Goal: Information Seeking & Learning: Check status

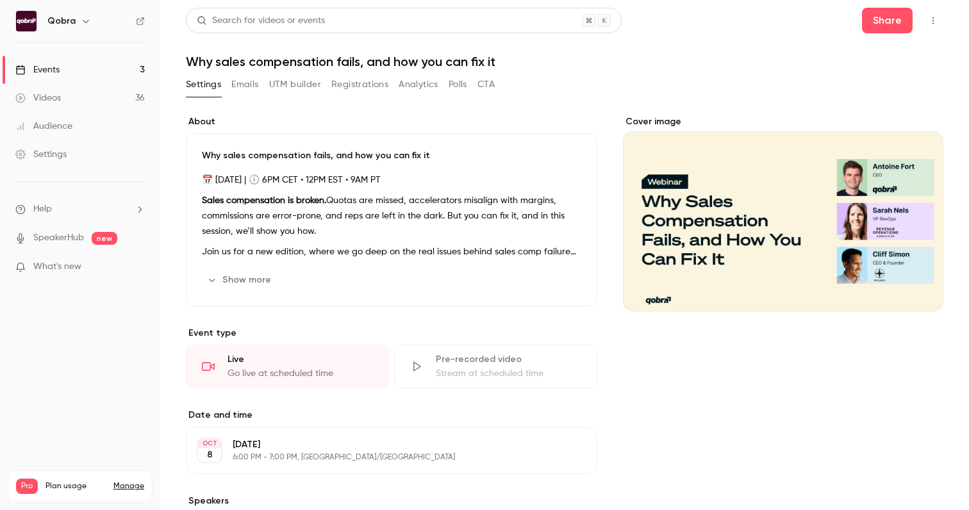
click at [110, 79] on link "Events 3" at bounding box center [80, 70] width 160 height 28
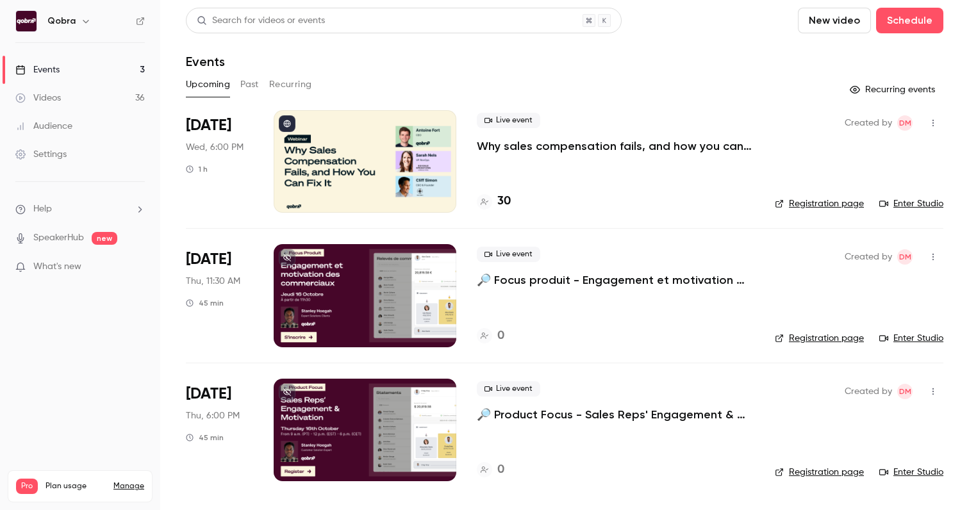
click at [503, 212] on div "Live event Why sales compensation fails, and how you can fix it 30" at bounding box center [616, 161] width 278 height 103
click at [503, 203] on h4 "30" at bounding box center [503, 201] width 13 height 17
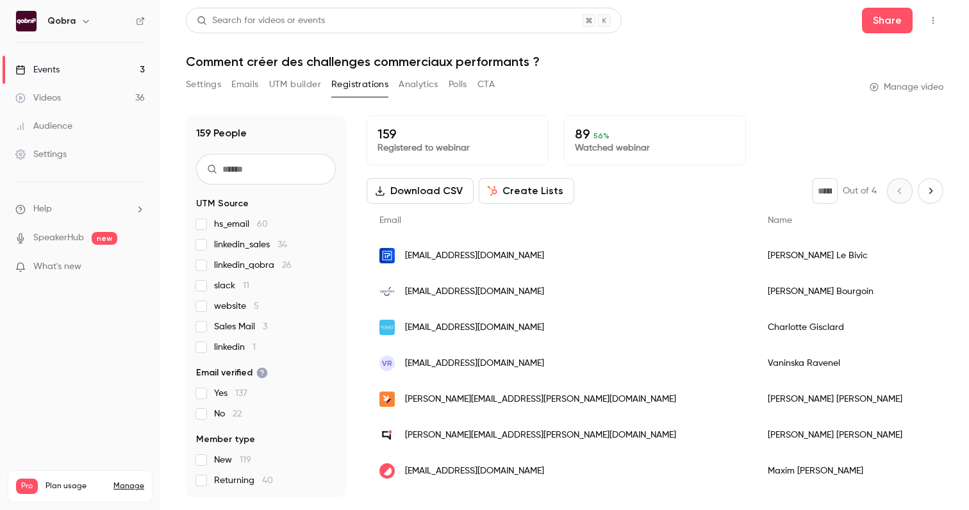
click at [71, 65] on link "Events 3" at bounding box center [80, 70] width 160 height 28
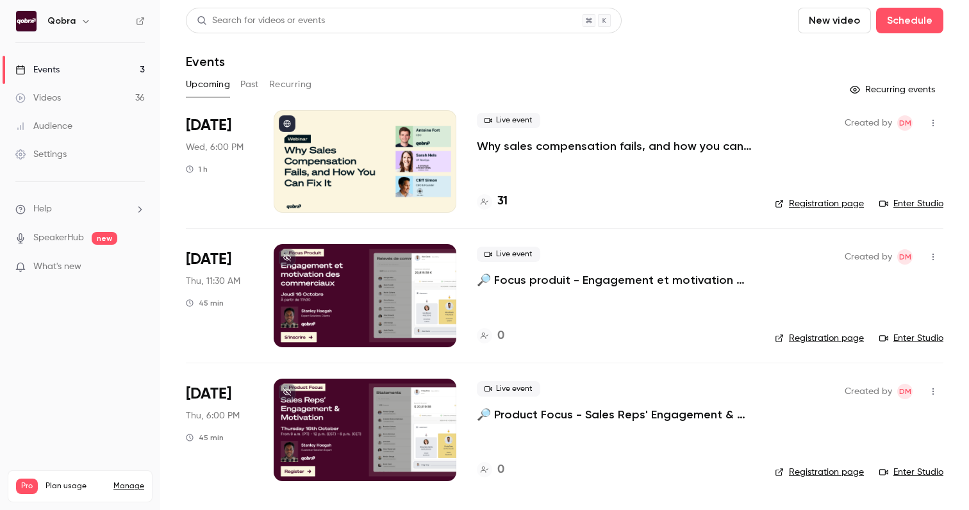
click at [493, 201] on div "31" at bounding box center [492, 201] width 31 height 17
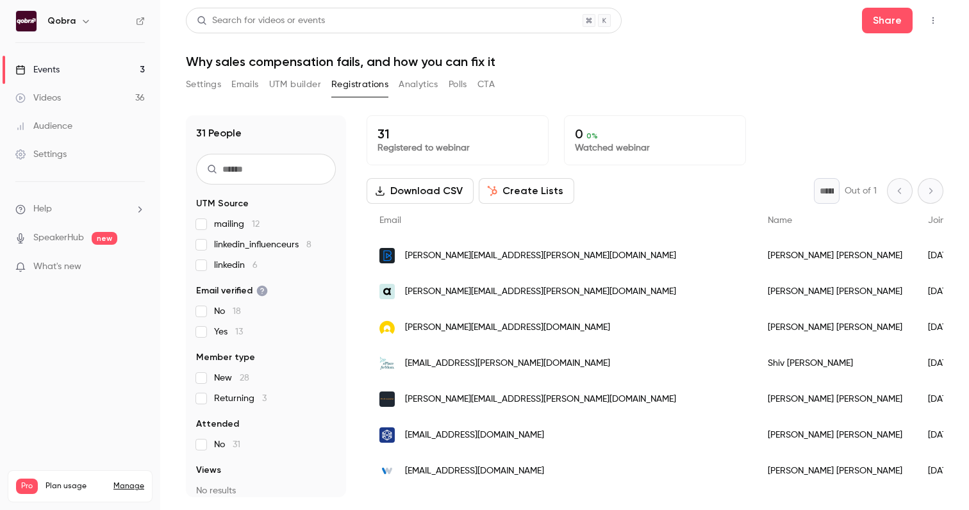
click at [480, 255] on span "[PERSON_NAME][EMAIL_ADDRESS][PERSON_NAME][DOMAIN_NAME]" at bounding box center [540, 255] width 271 height 13
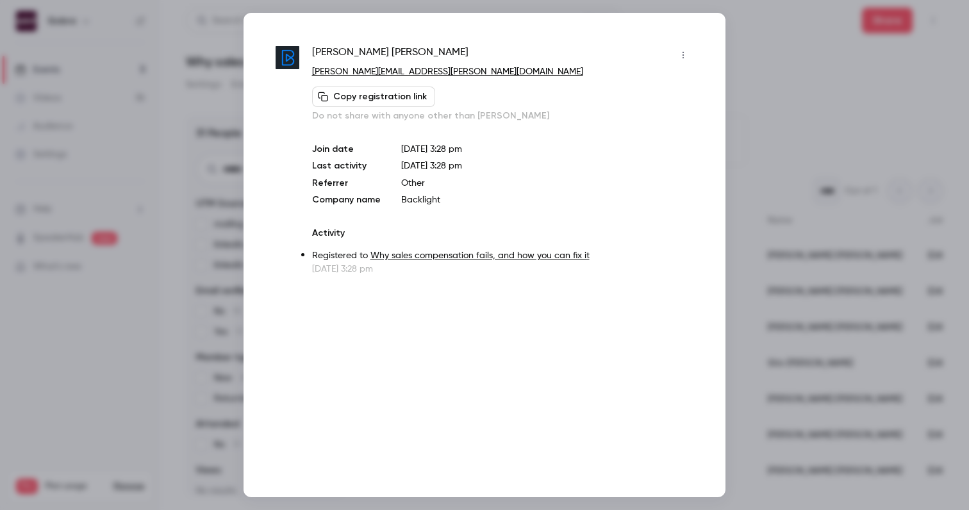
click at [197, 145] on div at bounding box center [484, 255] width 969 height 510
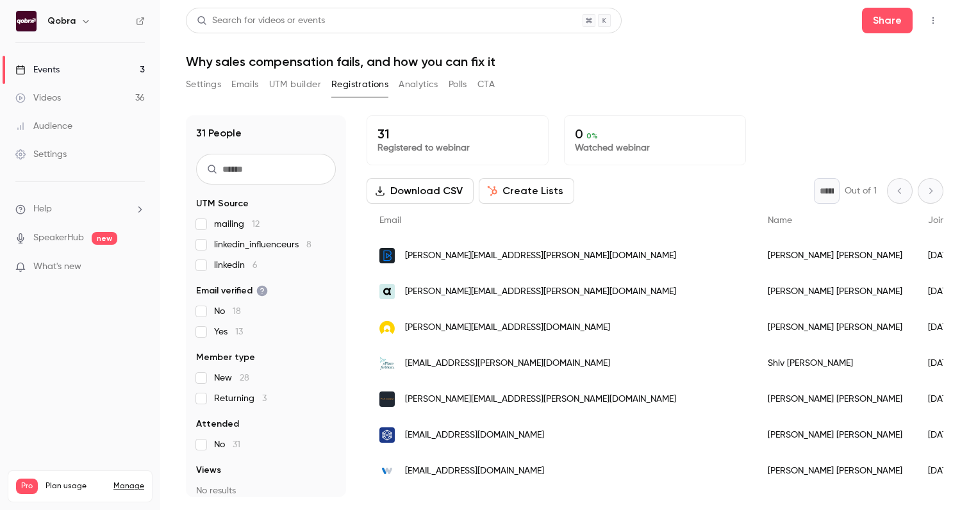
click at [533, 267] on div "[PERSON_NAME][EMAIL_ADDRESS][PERSON_NAME][DOMAIN_NAME]" at bounding box center [561, 256] width 388 height 36
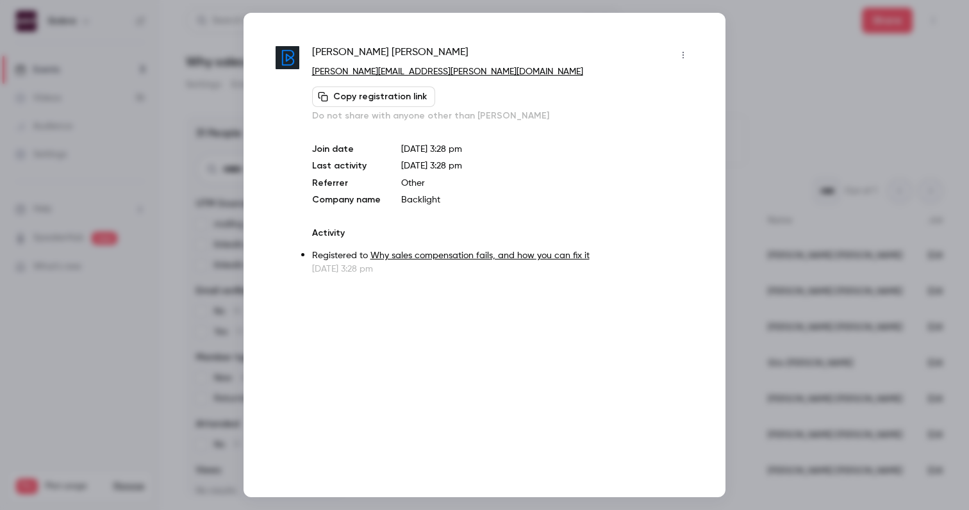
click at [193, 192] on div at bounding box center [484, 255] width 969 height 510
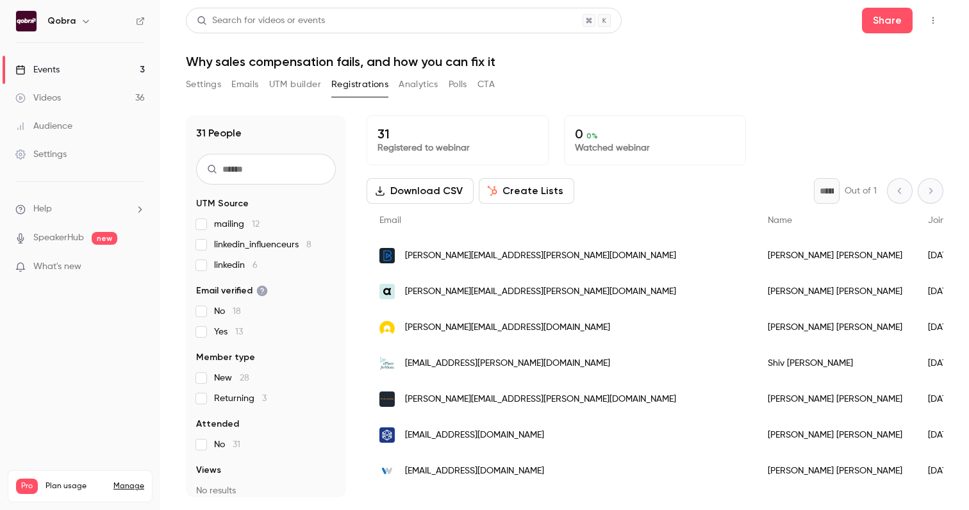
click at [543, 254] on div "[PERSON_NAME][EMAIL_ADDRESS][PERSON_NAME][DOMAIN_NAME]" at bounding box center [561, 256] width 388 height 36
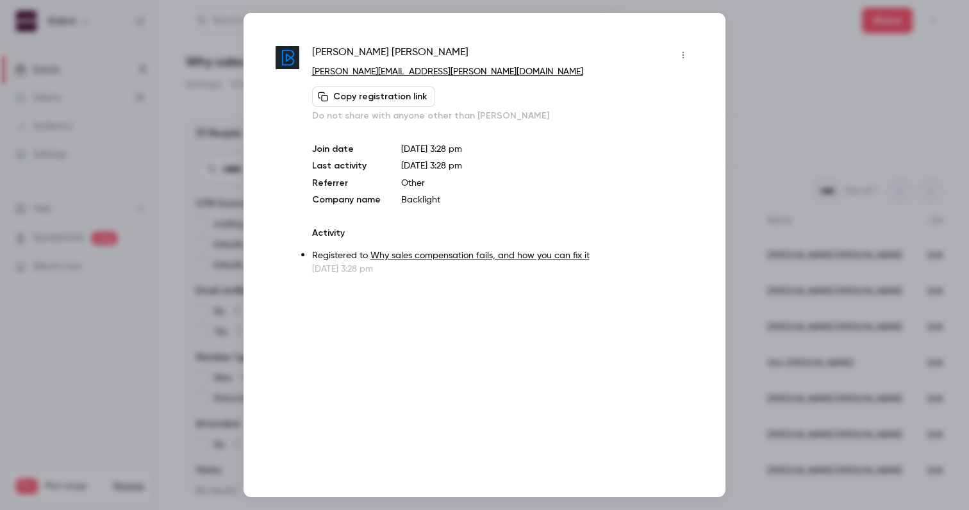
click at [206, 187] on div at bounding box center [484, 255] width 969 height 510
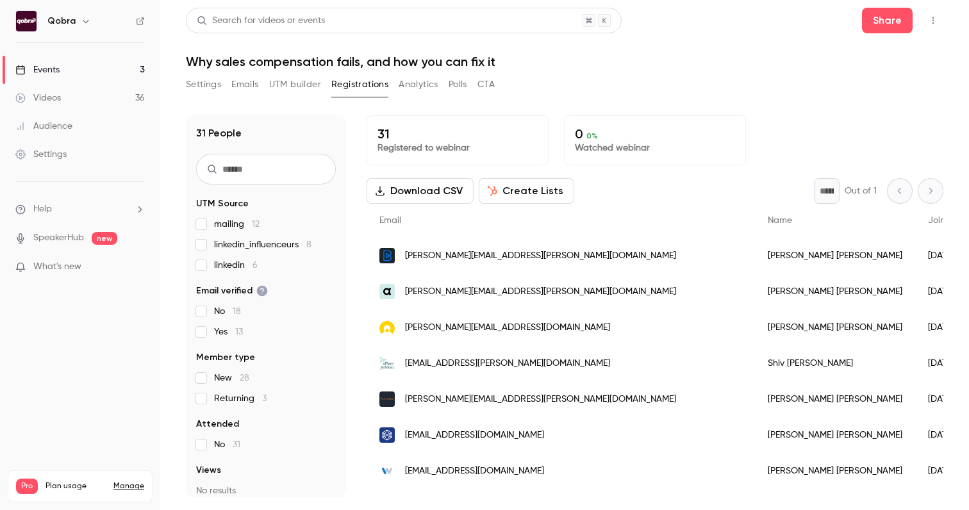
click at [542, 248] on div "[PERSON_NAME][EMAIL_ADDRESS][PERSON_NAME][DOMAIN_NAME]" at bounding box center [561, 256] width 388 height 36
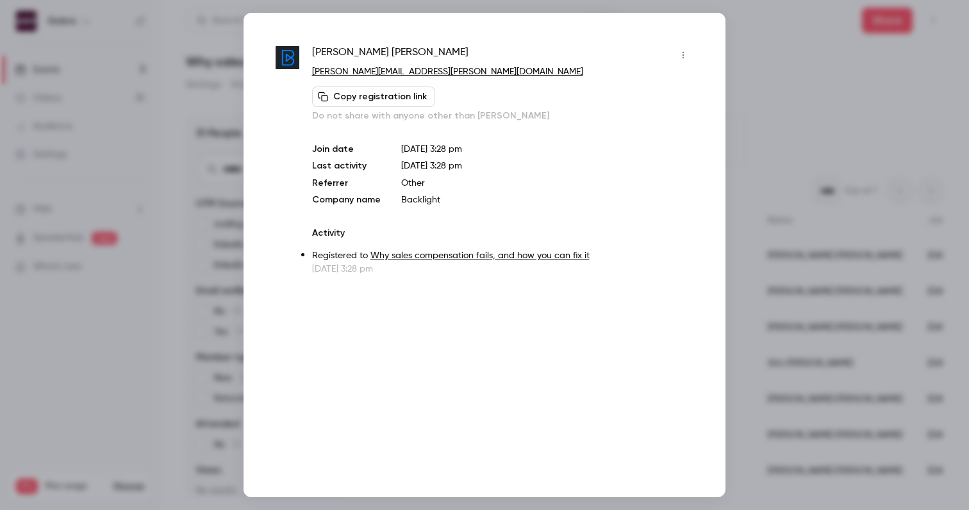
click at [185, 220] on div at bounding box center [484, 255] width 969 height 510
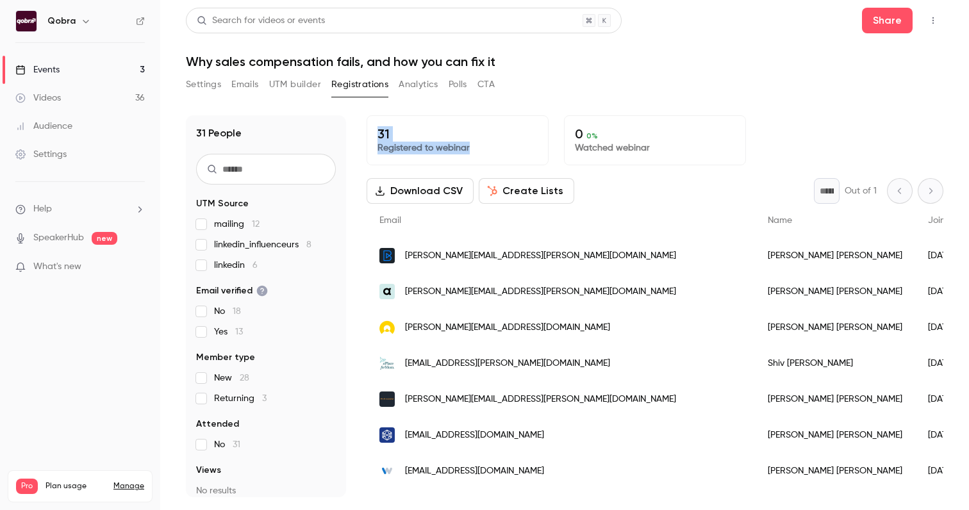
drag, startPoint x: 480, startPoint y: 149, endPoint x: 379, endPoint y: 133, distance: 101.8
click at [379, 133] on div "31 Registered to webinar" at bounding box center [458, 140] width 182 height 50
click at [449, 137] on p "31" at bounding box center [458, 133] width 160 height 15
click at [478, 137] on p "31" at bounding box center [458, 133] width 160 height 15
drag, startPoint x: 478, startPoint y: 153, endPoint x: 380, endPoint y: 146, distance: 97.7
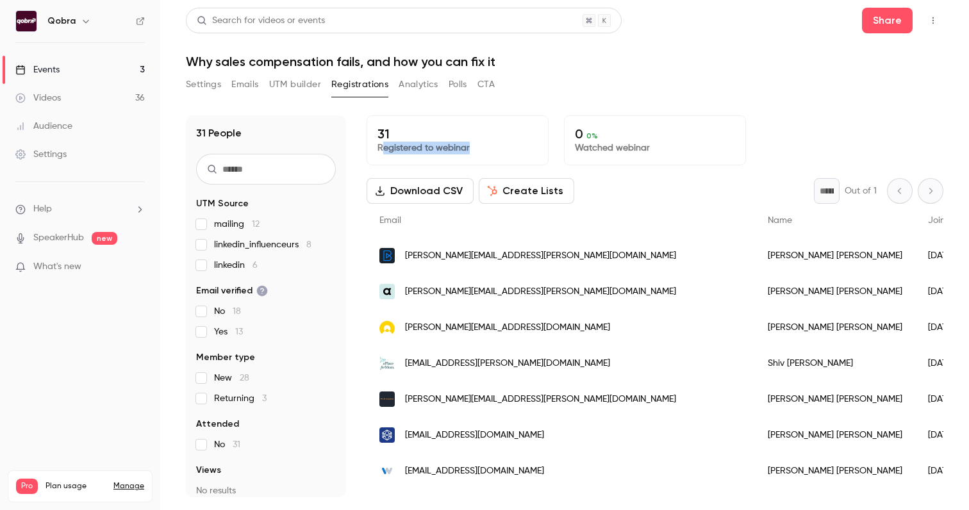
click at [380, 146] on p "Registered to webinar" at bounding box center [458, 148] width 160 height 13
click at [459, 167] on div "31 Registered to webinar 0 0 % Watched webinar Download CSV Create Lists * Out …" at bounding box center [655, 306] width 577 height 382
drag, startPoint x: 473, startPoint y: 152, endPoint x: 378, endPoint y: 135, distance: 96.4
click at [378, 135] on div "31 Registered to webinar" at bounding box center [458, 140] width 182 height 50
click at [460, 165] on div "31 Registered to webinar" at bounding box center [458, 140] width 182 height 50
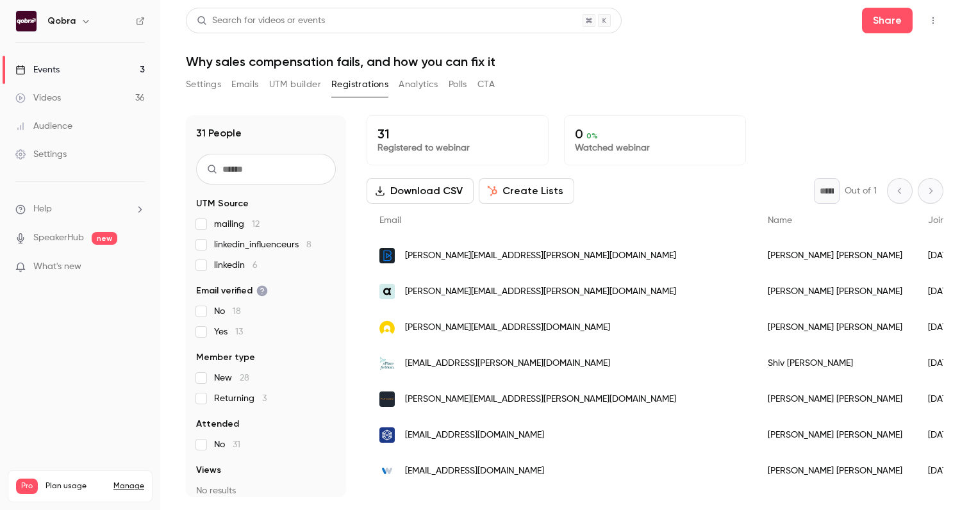
click at [481, 257] on span "[PERSON_NAME][EMAIL_ADDRESS][PERSON_NAME][DOMAIN_NAME]" at bounding box center [540, 255] width 271 height 13
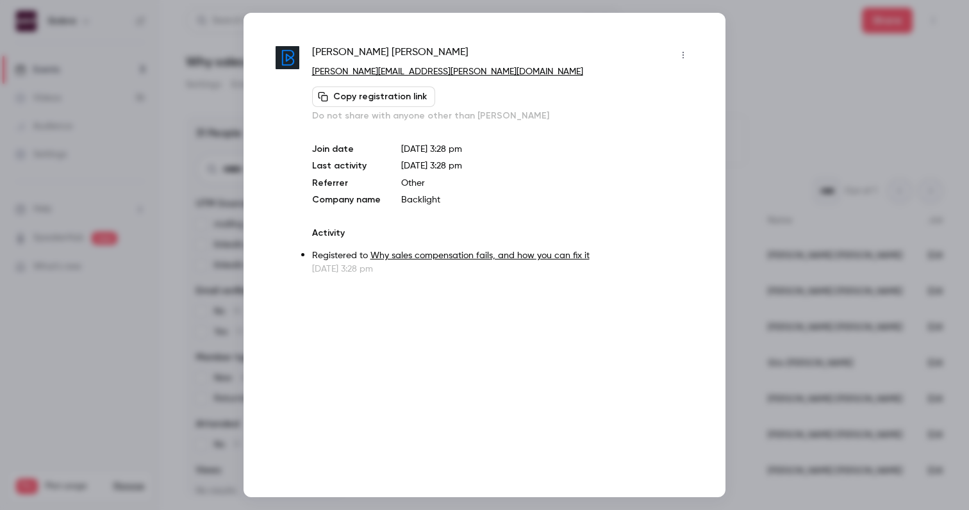
click at [788, 109] on div at bounding box center [484, 255] width 969 height 510
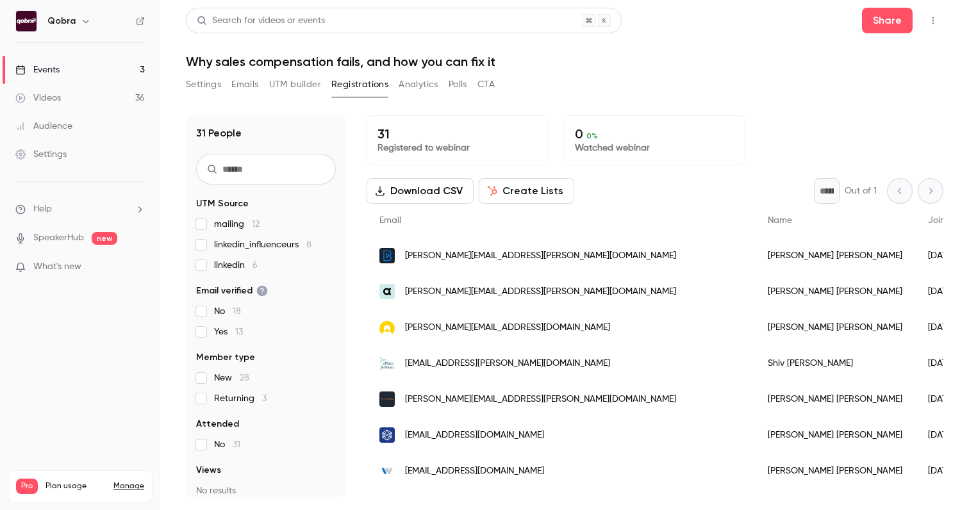
click at [91, 84] on link "Videos 36" at bounding box center [80, 98] width 160 height 28
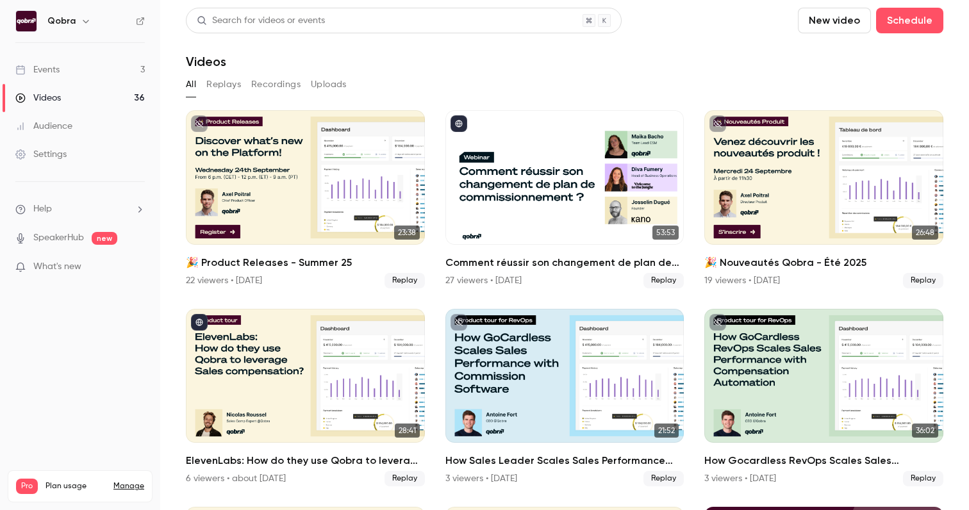
click at [65, 67] on link "Events 3" at bounding box center [80, 70] width 160 height 28
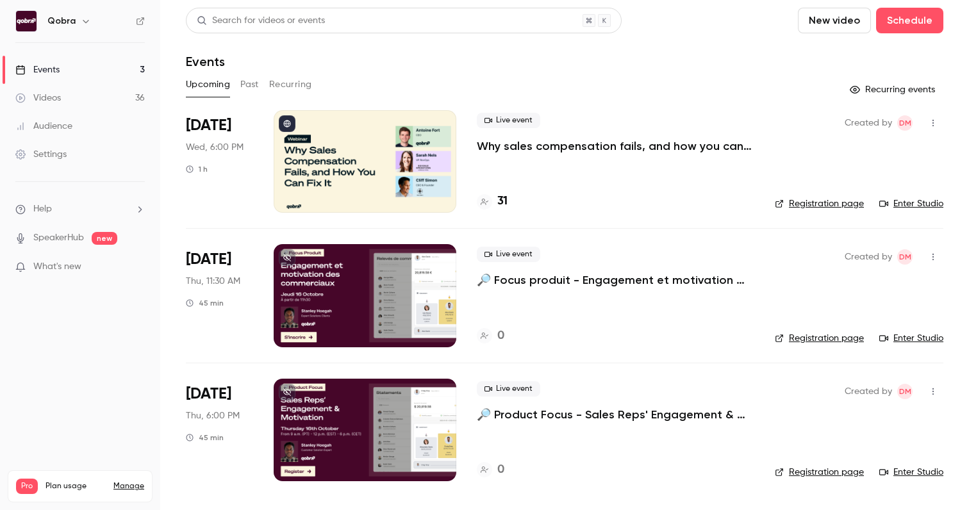
click at [502, 197] on h4 "31" at bounding box center [502, 201] width 10 height 17
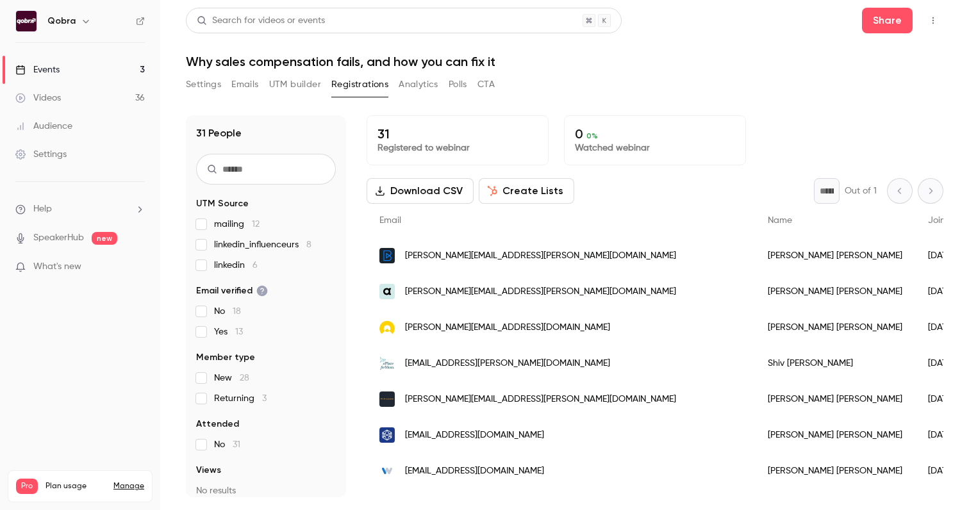
click at [91, 59] on link "Events 3" at bounding box center [80, 70] width 160 height 28
